Goal: Task Accomplishment & Management: Use online tool/utility

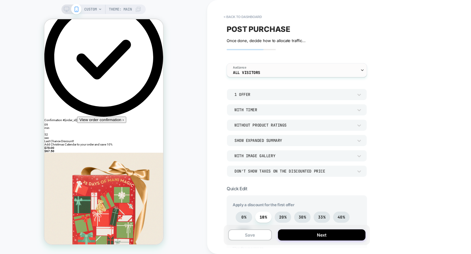
click at [286, 73] on div "Audience All Visitors" at bounding box center [295, 70] width 137 height 14
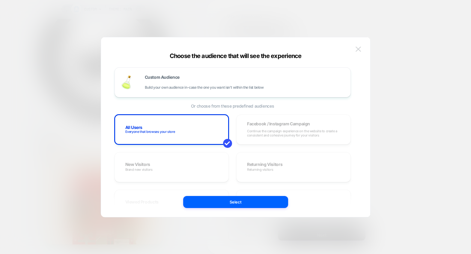
click at [362, 51] on button at bounding box center [358, 49] width 9 height 9
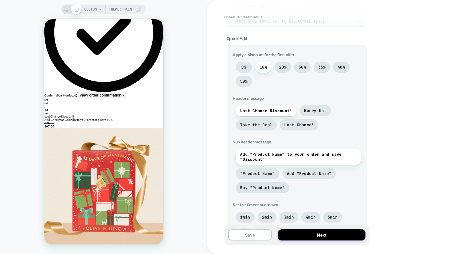
scroll to position [177, 0]
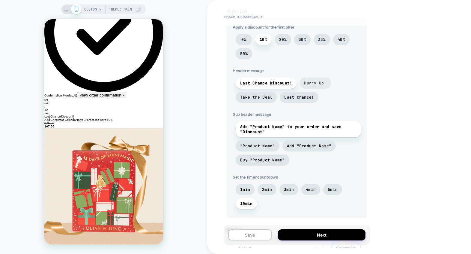
click at [313, 86] on span "Hurry Up!" at bounding box center [315, 82] width 31 height 11
click at [268, 96] on span "Take the Deal" at bounding box center [256, 97] width 32 height 5
click at [317, 83] on span "Hurry Up!" at bounding box center [315, 82] width 22 height 5
click at [300, 101] on span "Last Chance!" at bounding box center [299, 97] width 39 height 11
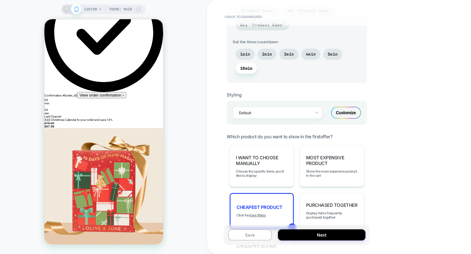
scroll to position [317, 0]
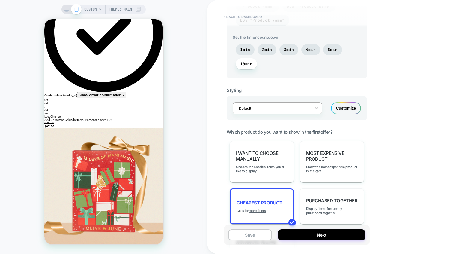
click at [276, 109] on div at bounding box center [273, 108] width 69 height 6
click at [272, 120] on div "POST PURCHASE Click to edit experience details Once done, decide how to allocat…" at bounding box center [297, 127] width 146 height 242
click at [271, 128] on div "POST PURCHASE Click to edit experience details Once done, decide how to allocat…" at bounding box center [297, 127] width 146 height 242
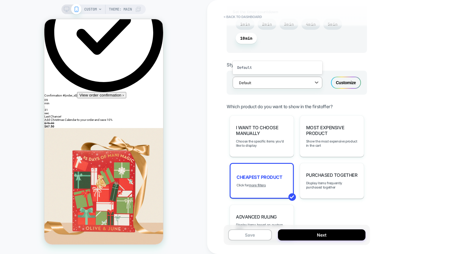
scroll to position [357, 0]
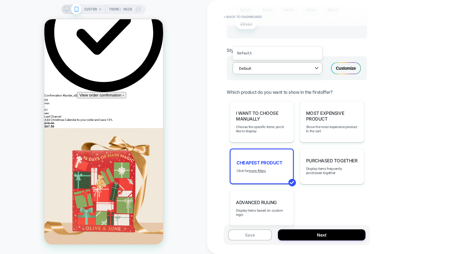
click at [66, 10] on rect at bounding box center [66, 8] width 5 height 3
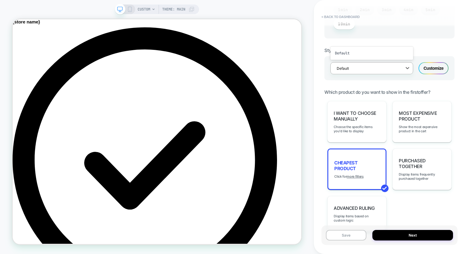
scroll to position [64, 0]
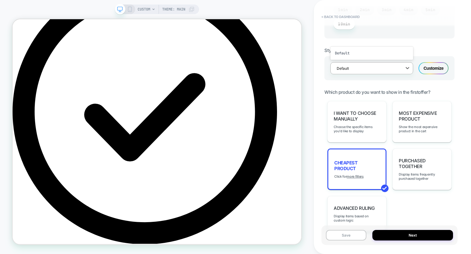
click at [181, 10] on span "Theme: MAIN" at bounding box center [173, 10] width 23 height 10
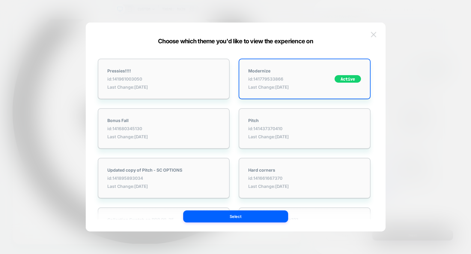
click at [377, 34] on button at bounding box center [373, 34] width 9 height 9
